Goal: Register for event/course

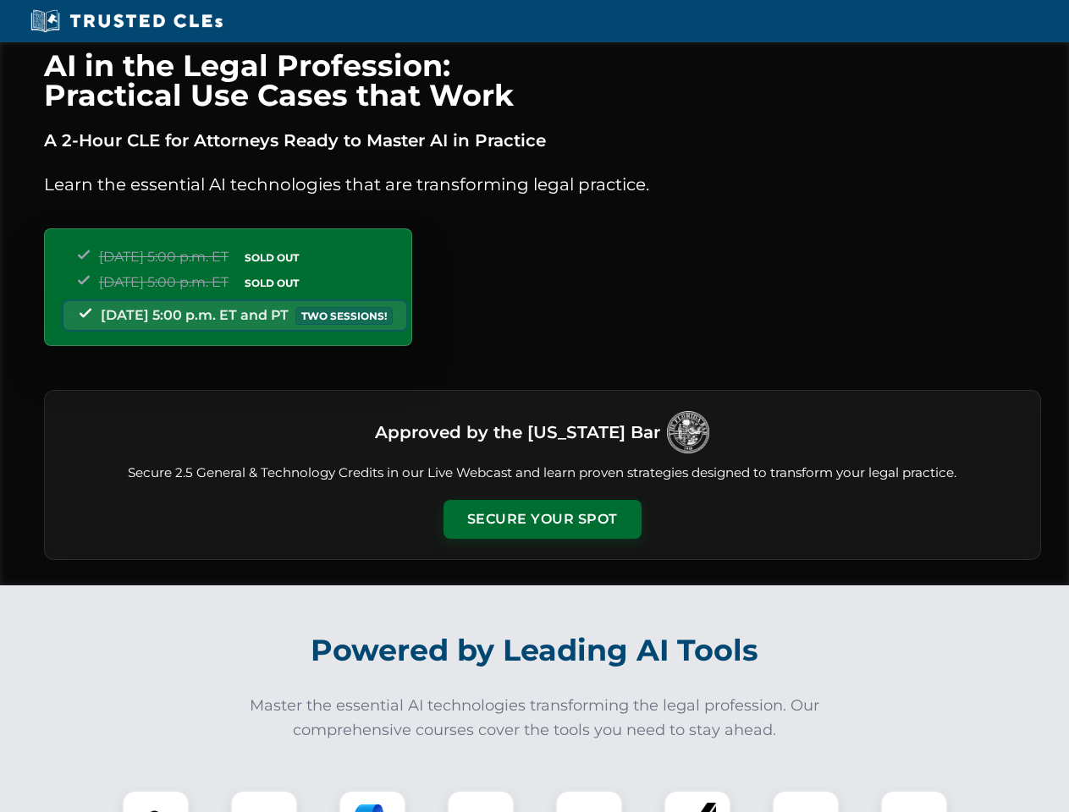
click at [541, 519] on button "Secure Your Spot" at bounding box center [542, 519] width 198 height 39
click at [156, 801] on img at bounding box center [155, 823] width 49 height 49
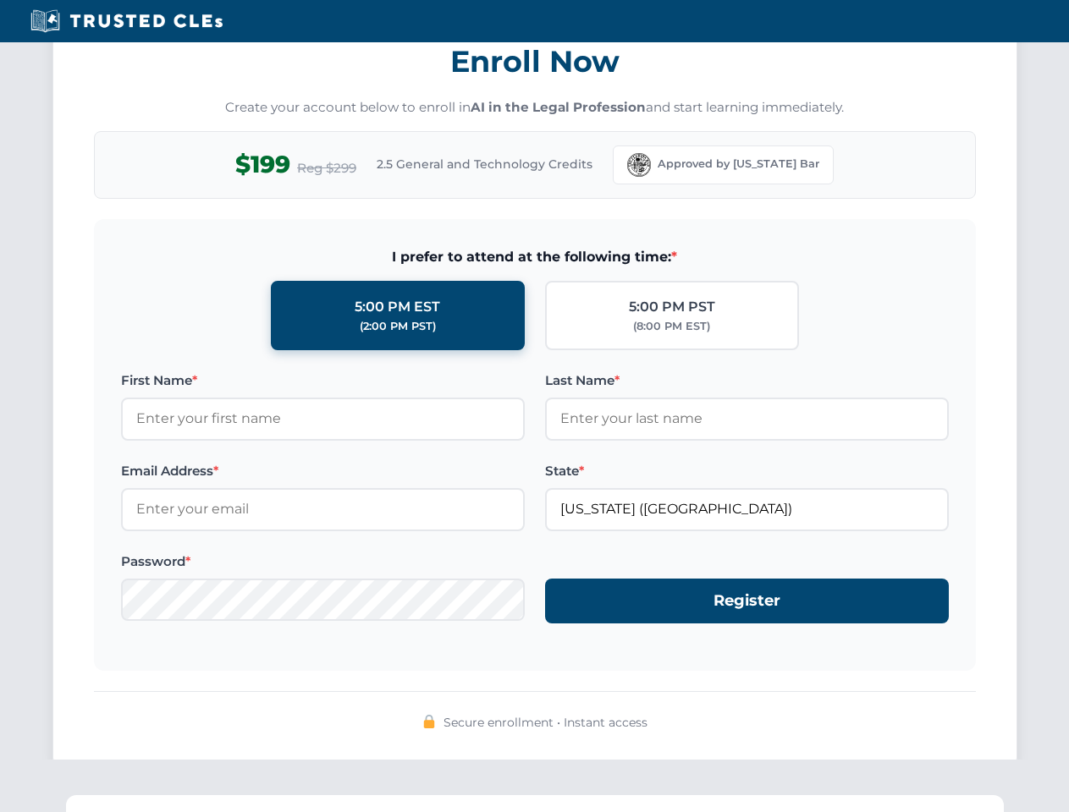
scroll to position [1661, 0]
